Goal: Task Accomplishment & Management: Use online tool/utility

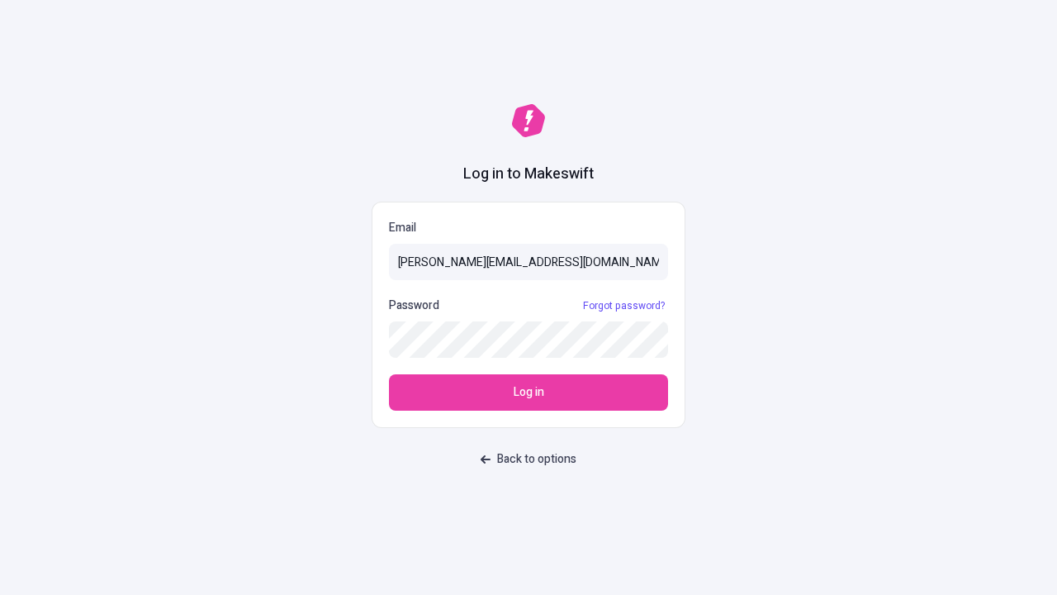
type input "sasha+test-ui@makeswift.com"
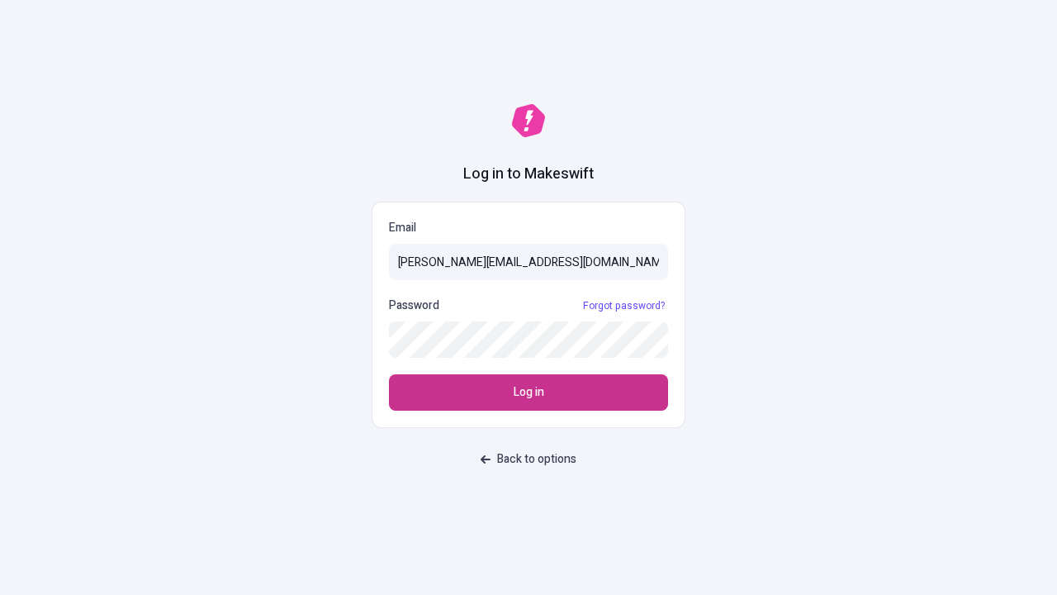
click at [529, 392] on span "Log in" at bounding box center [529, 392] width 31 height 18
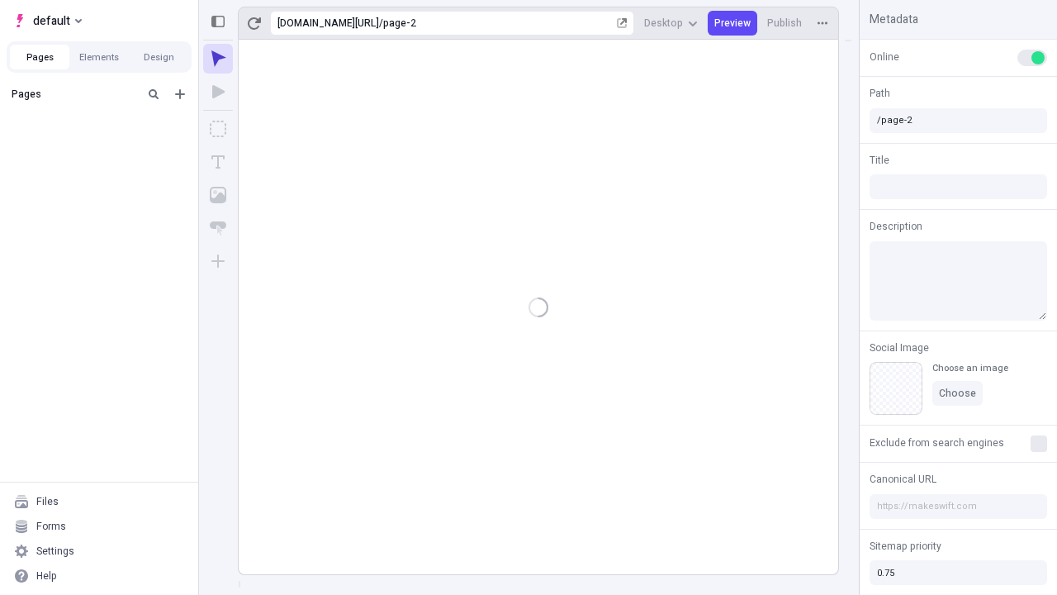
type input "/page-2"
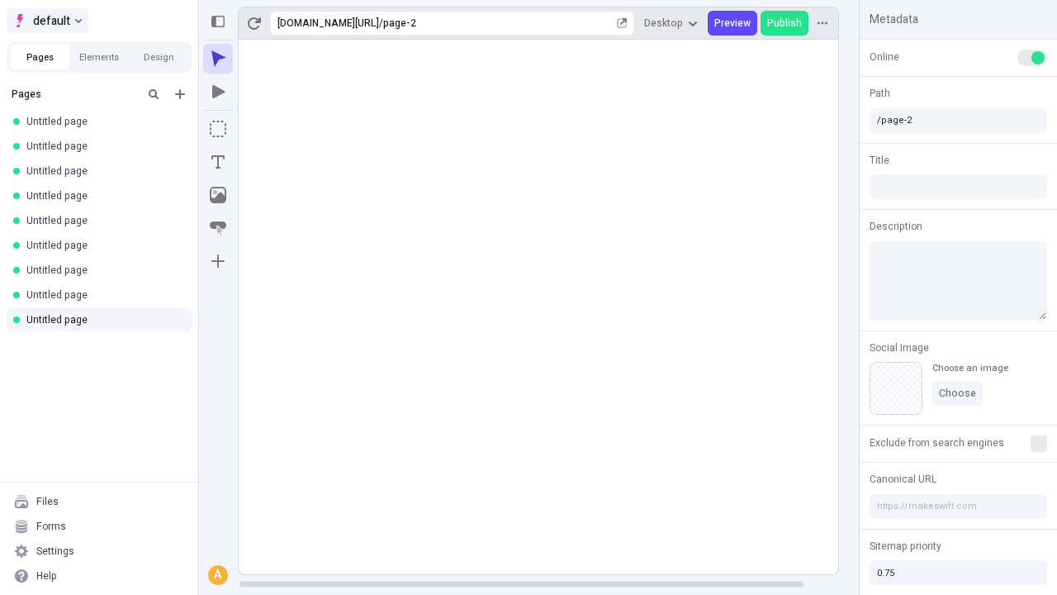
click at [46, 21] on span "default" at bounding box center [51, 21] width 37 height 20
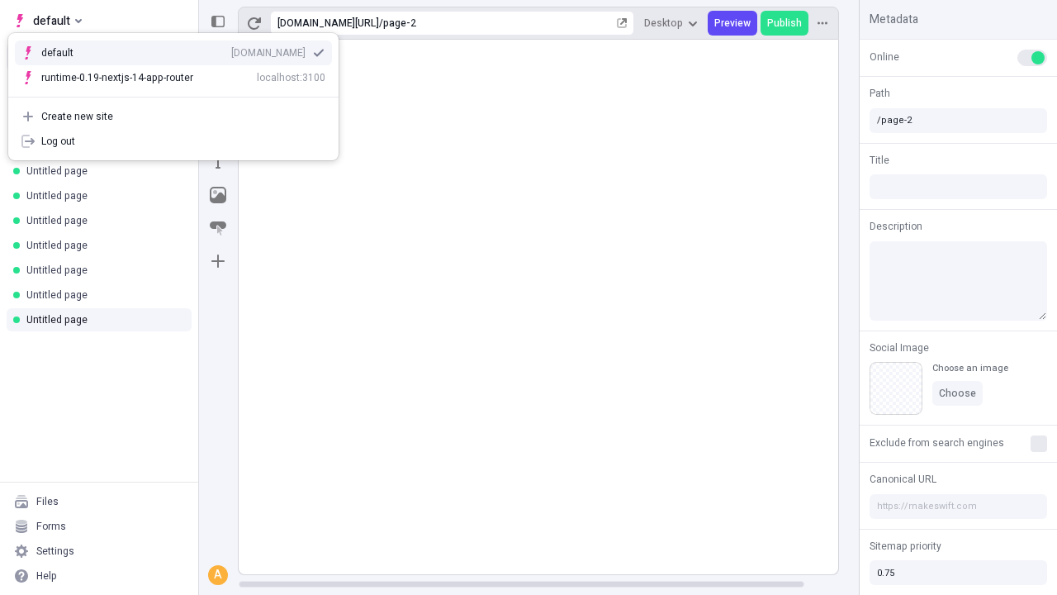
click at [231, 50] on div "qee9k4dy7d.staging.makeswift.site" at bounding box center [268, 52] width 74 height 13
click at [180, 94] on icon "Add new" at bounding box center [180, 94] width 10 height 10
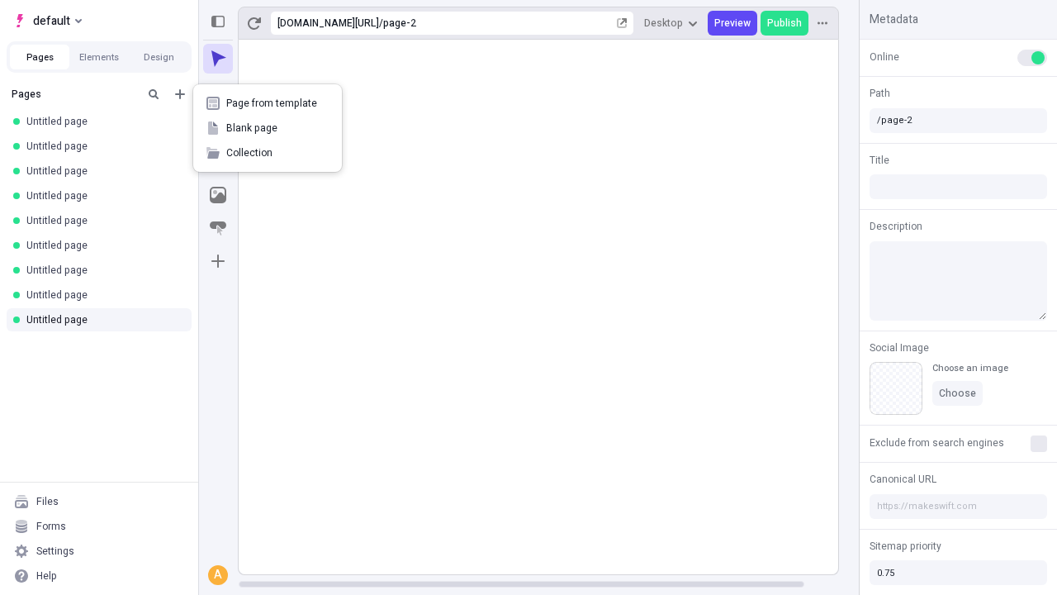
click at [268, 128] on span "Blank page" at bounding box center [277, 127] width 102 height 13
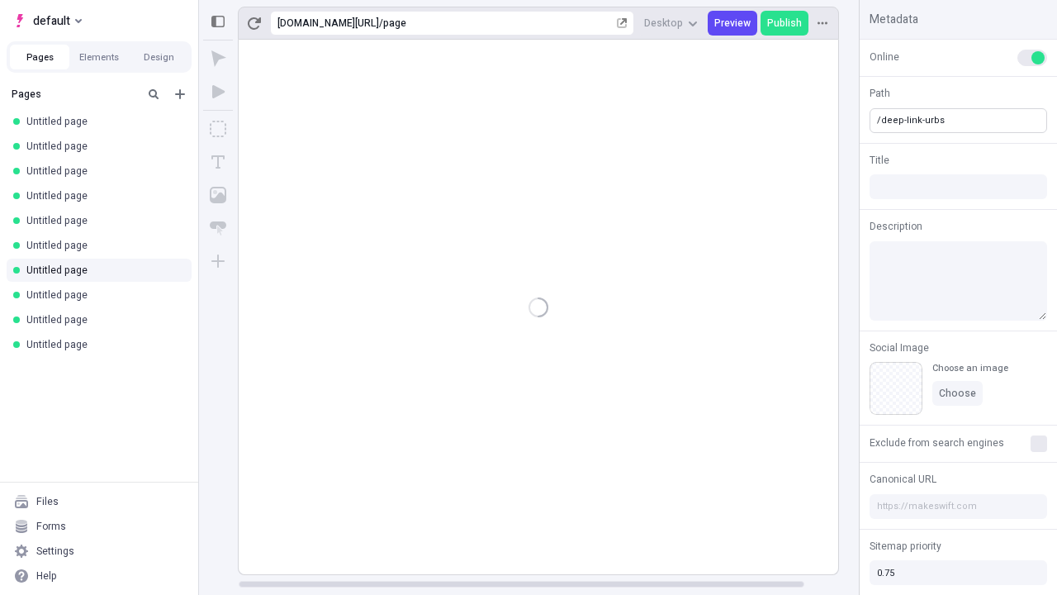
type input "/deep-link-urbs"
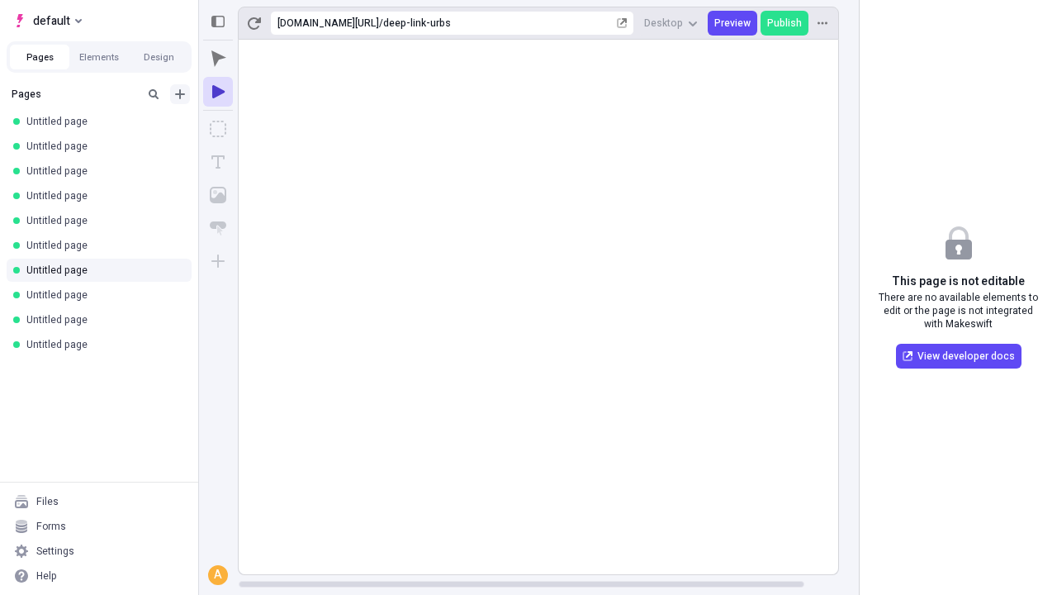
click at [180, 94] on icon "Add new" at bounding box center [180, 94] width 10 height 10
click at [268, 128] on span "Blank page" at bounding box center [277, 127] width 102 height 13
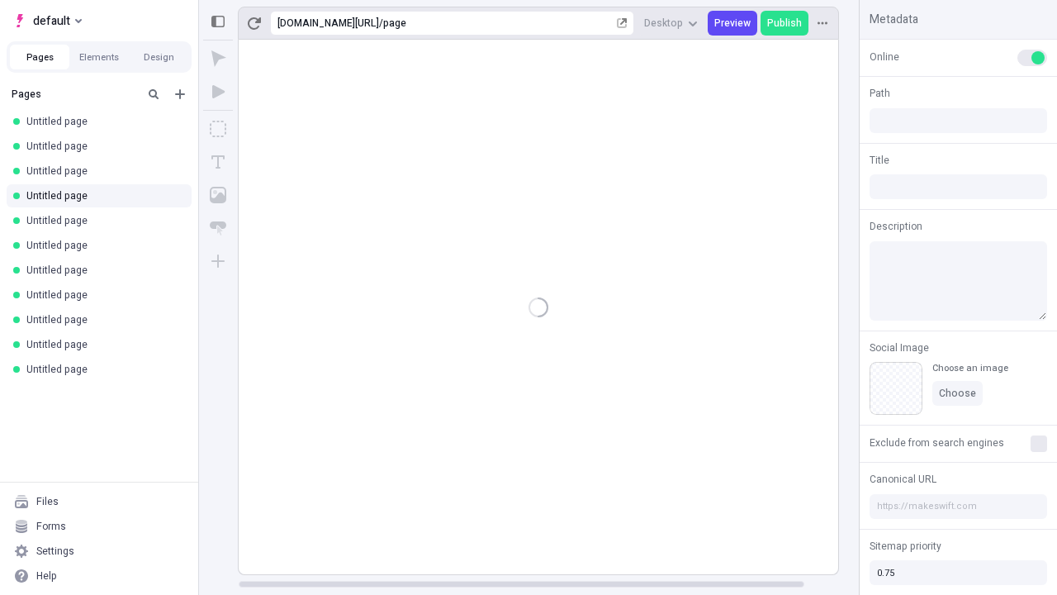
type input "/page"
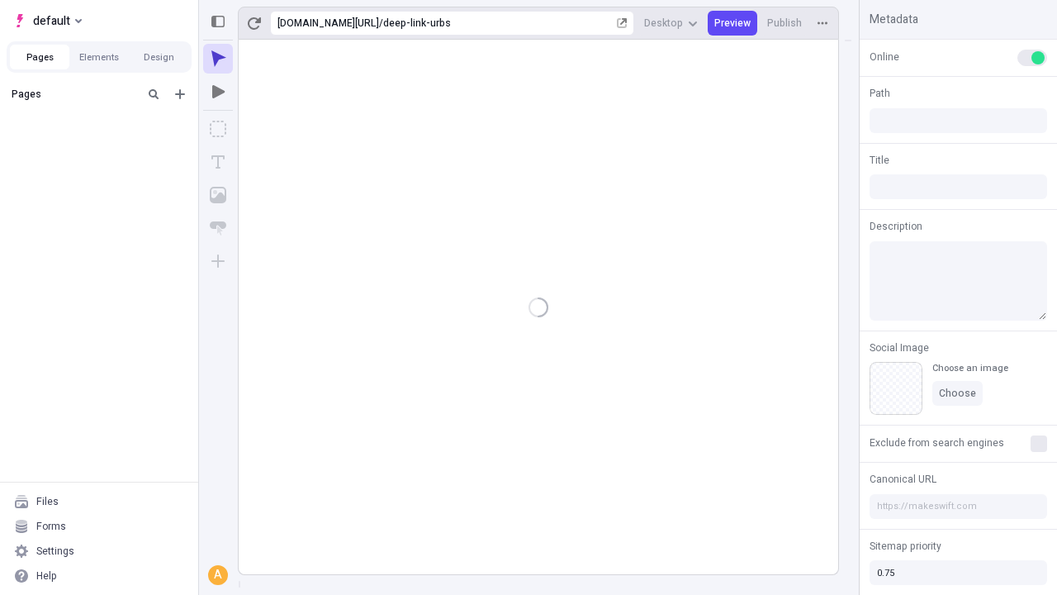
type input "/deep-link-urbs"
